Goal: Task Accomplishment & Management: Use online tool/utility

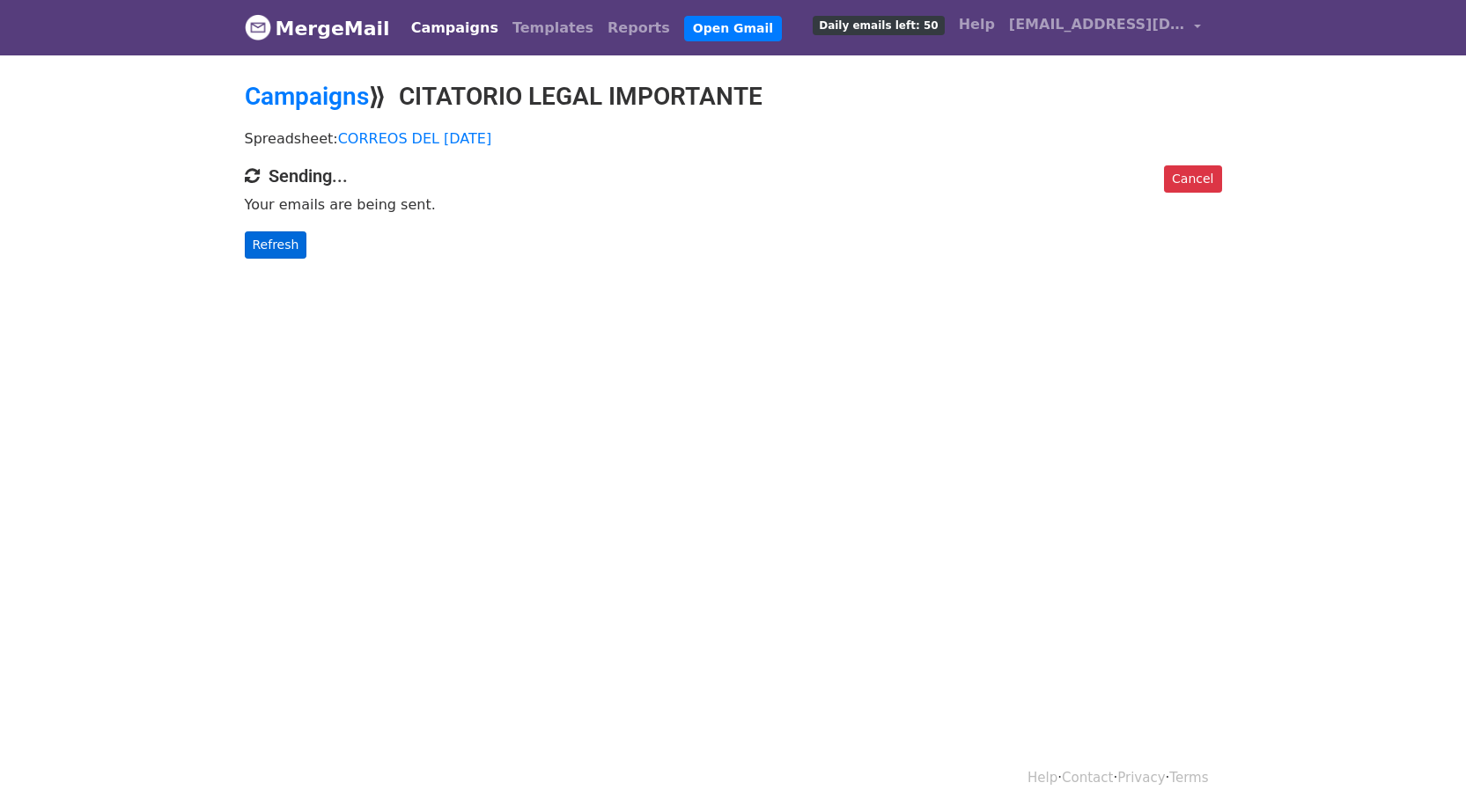
click at [297, 257] on body "MergeMail Campaigns Templates Reports Open Gmail Daily emails left: 50 Help [EM…" at bounding box center [733, 164] width 1466 height 329
click at [291, 256] on link "Refresh" at bounding box center [275, 244] width 62 height 27
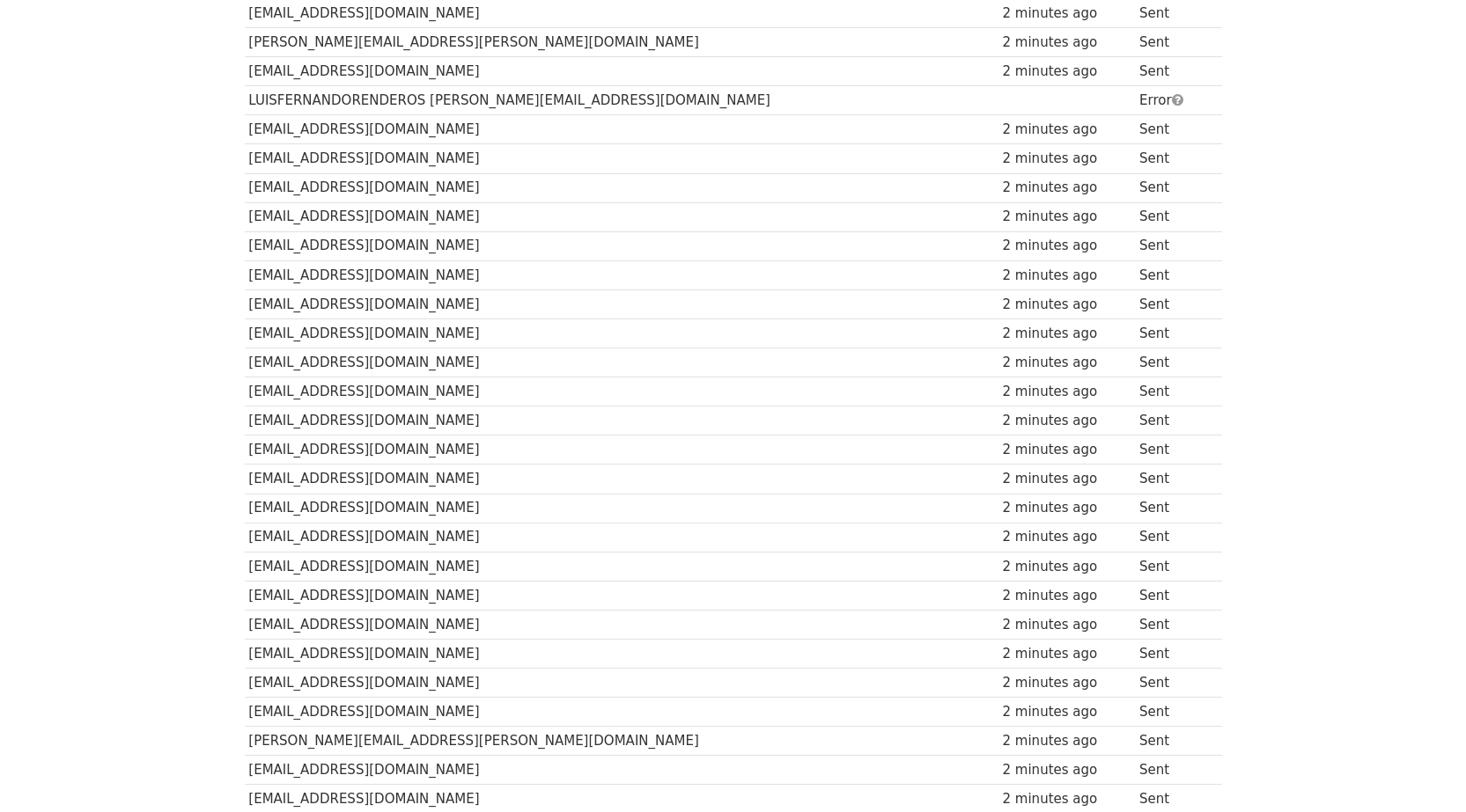
scroll to position [880, 0]
